Goal: Navigation & Orientation: Understand site structure

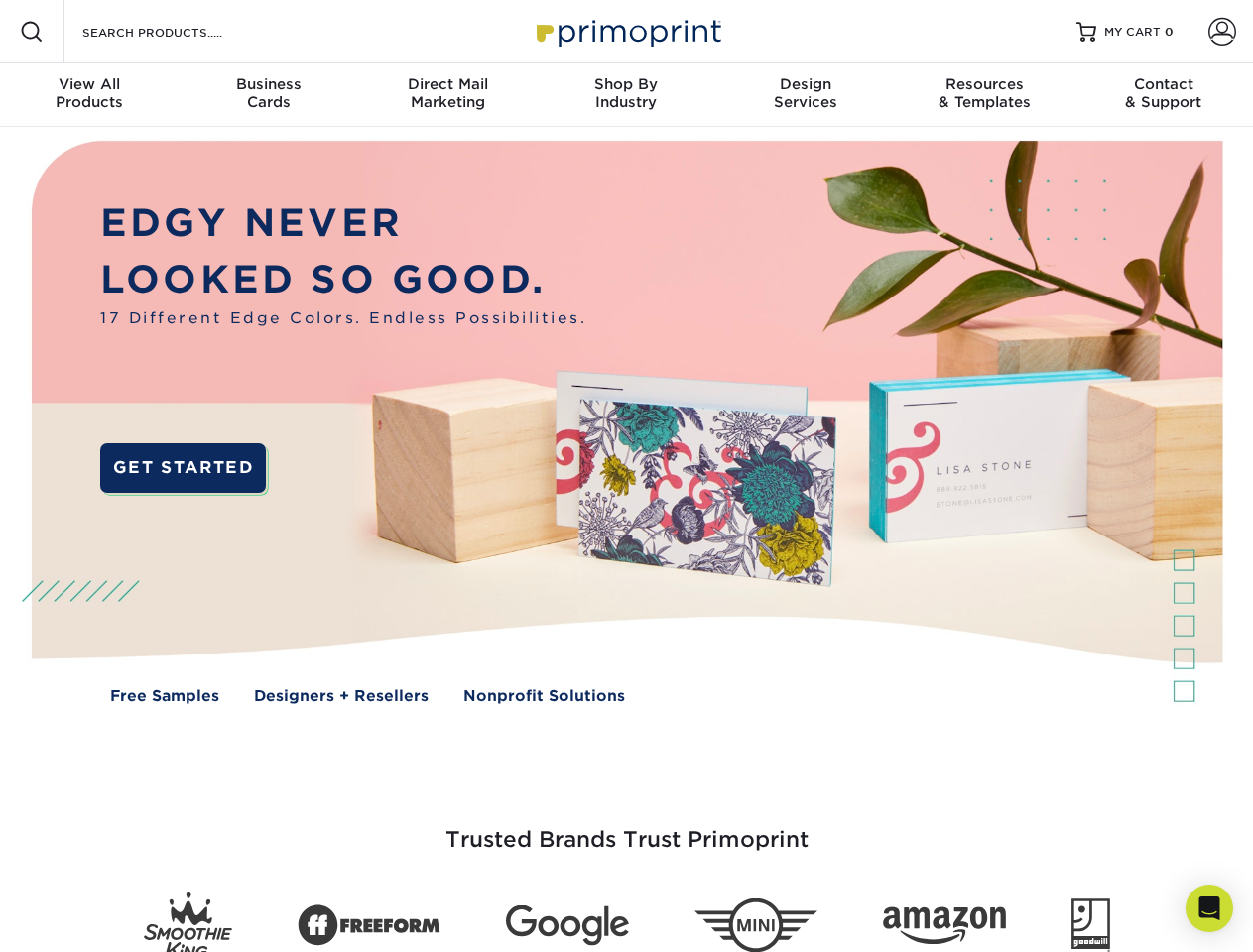
click at [626, 476] on img at bounding box center [626, 437] width 1240 height 620
click at [32, 32] on span at bounding box center [32, 32] width 24 height 24
click at [1221, 32] on span at bounding box center [1222, 32] width 28 height 28
click at [89, 95] on div "View All Products" at bounding box center [89, 93] width 179 height 36
click at [268, 95] on div "Business Cards" at bounding box center [268, 93] width 179 height 36
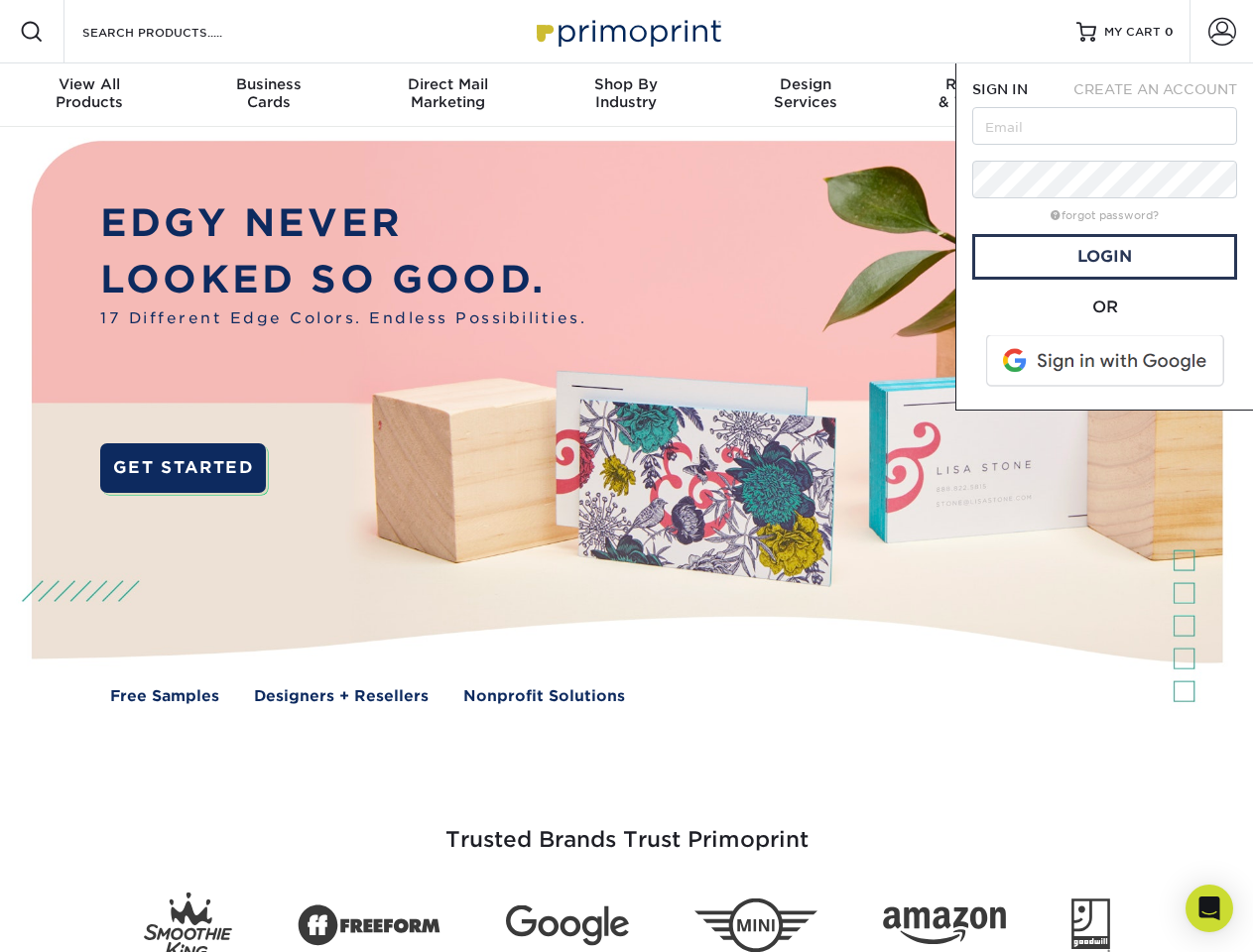
click at [448, 95] on div "Direct Mail Marketing" at bounding box center [448, 93] width 179 height 36
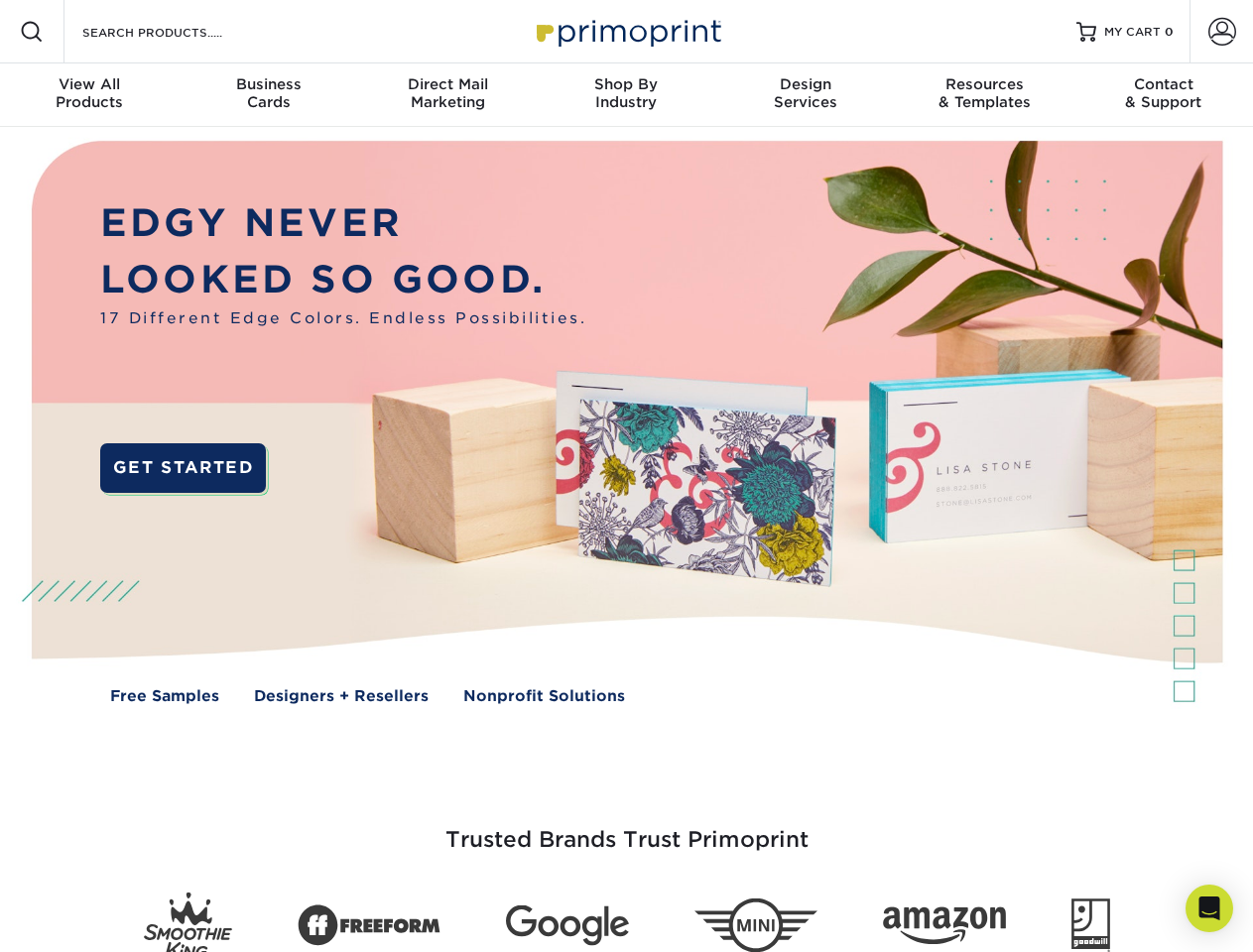
click at [626, 95] on div "Shop By Industry" at bounding box center [626, 93] width 179 height 36
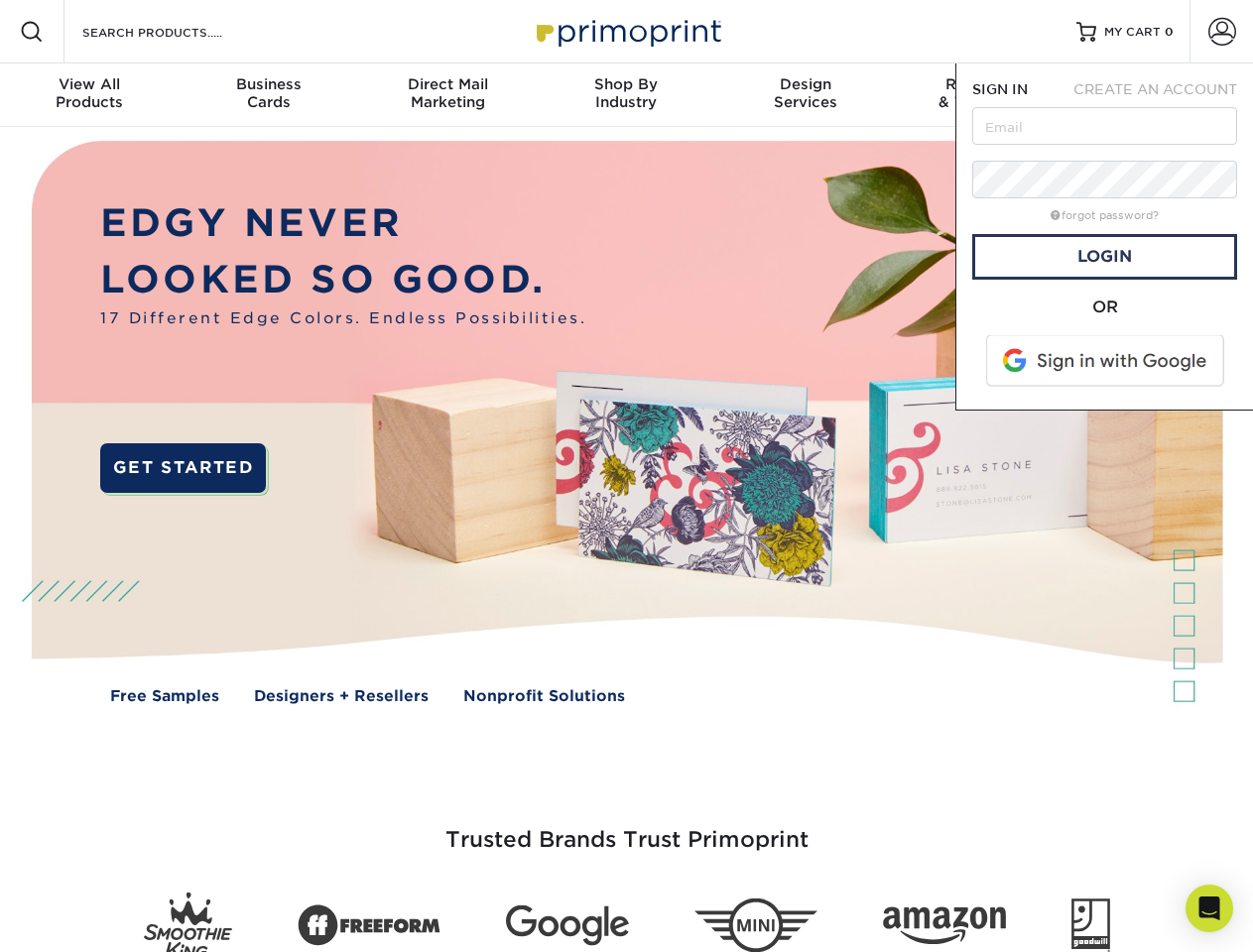
click at [805, 95] on div "Design Services" at bounding box center [806, 93] width 179 height 36
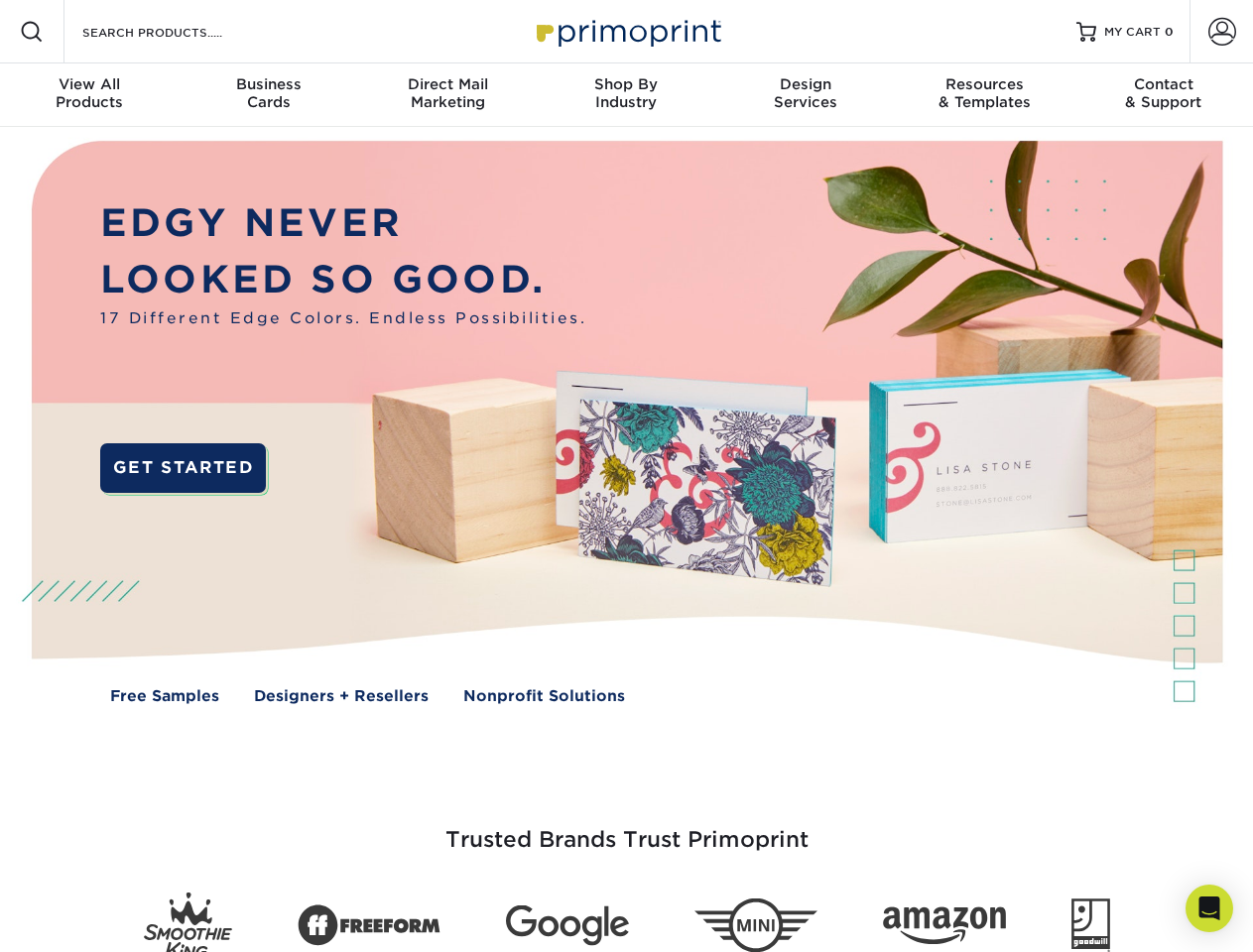
click at [984, 95] on span "SIGN IN" at bounding box center [1000, 89] width 56 height 16
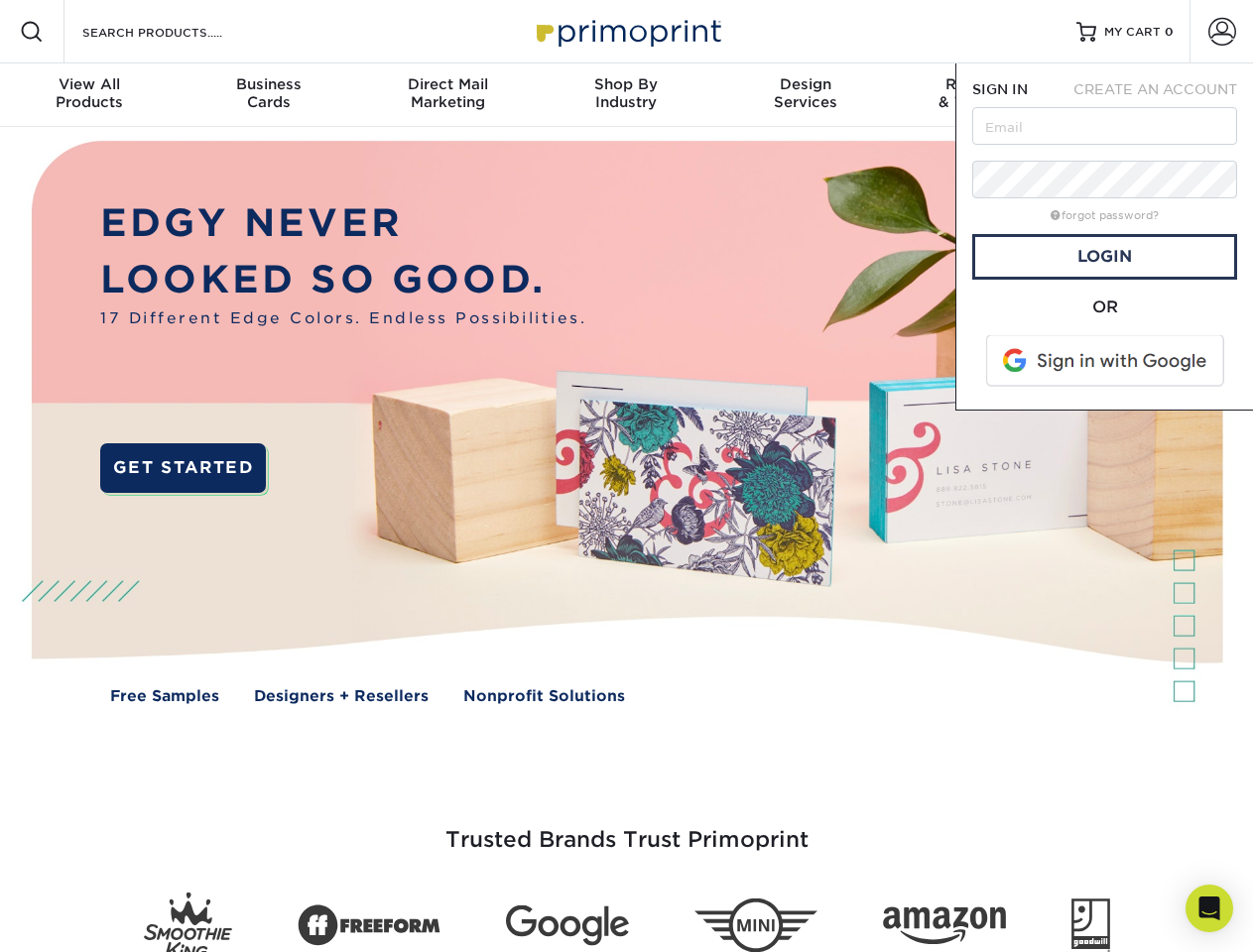
click at [1164, 95] on div "Contact & Support" at bounding box center [1164, 93] width 179 height 36
